Goal: Information Seeking & Learning: Learn about a topic

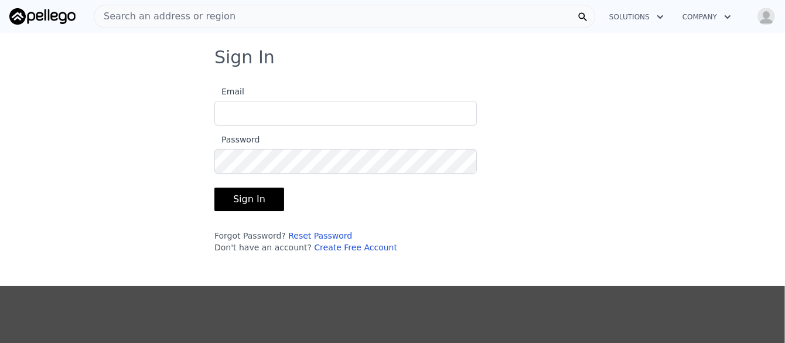
type input "[EMAIL_ADDRESS][DOMAIN_NAME]"
click at [252, 200] on button "Sign In" at bounding box center [249, 198] width 70 height 23
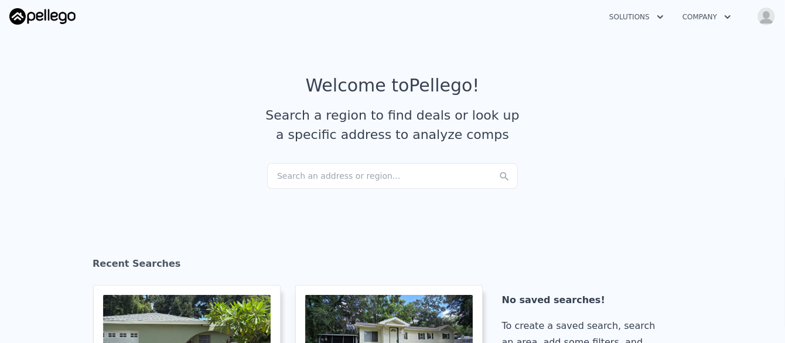
checkbox input "true"
click at [325, 174] on div "Search an address or region..." at bounding box center [392, 176] width 251 height 26
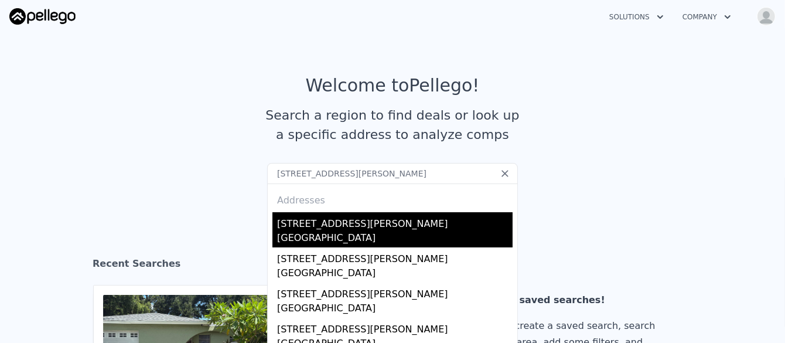
type input "[STREET_ADDRESS][PERSON_NAME]"
click at [344, 234] on div "[GEOGRAPHIC_DATA]" at bounding box center [395, 239] width 236 height 16
